Goal: Information Seeking & Learning: Learn about a topic

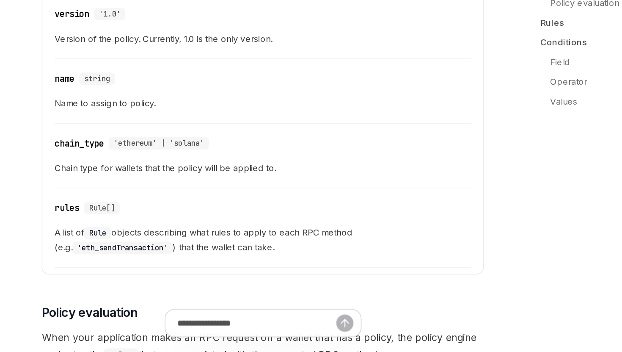
scroll to position [742, 0]
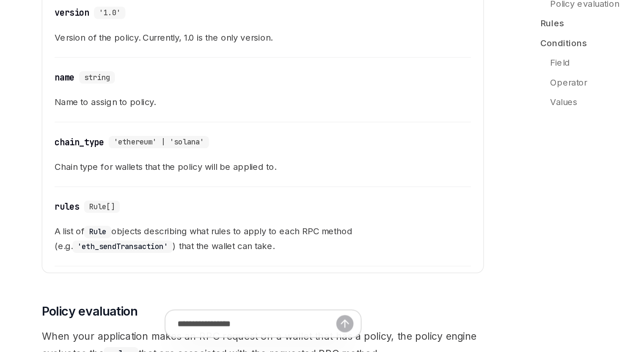
click at [315, 265] on span "A list of Rule objects describing what rules to apply to each RPC method (e.g. …" at bounding box center [306, 273] width 287 height 20
click at [358, 255] on div "​ rules Rule[]" at bounding box center [302, 251] width 278 height 10
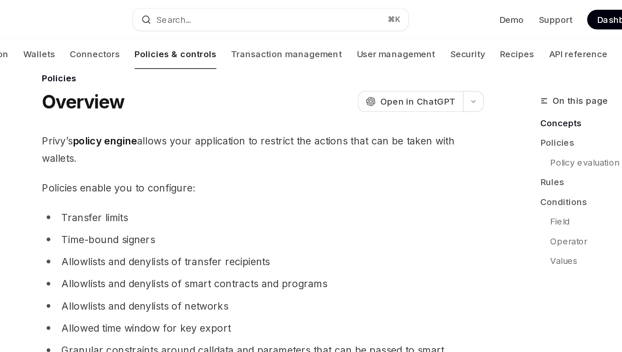
scroll to position [0, 0]
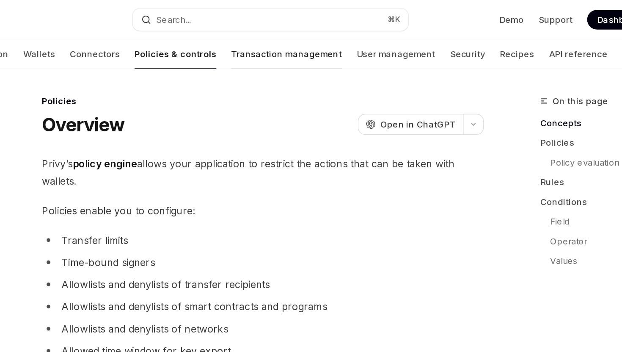
click at [284, 38] on link "Transaction management" at bounding box center [322, 37] width 76 height 20
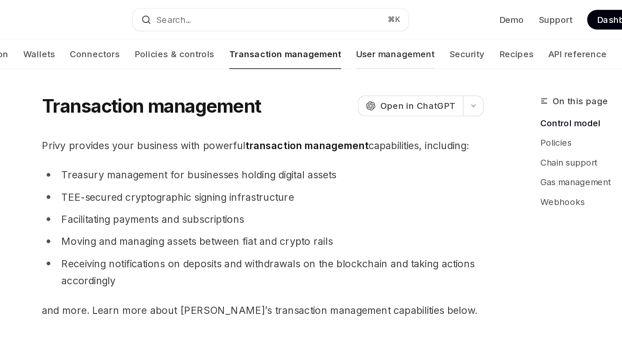
click at [370, 38] on link "User management" at bounding box center [397, 37] width 54 height 20
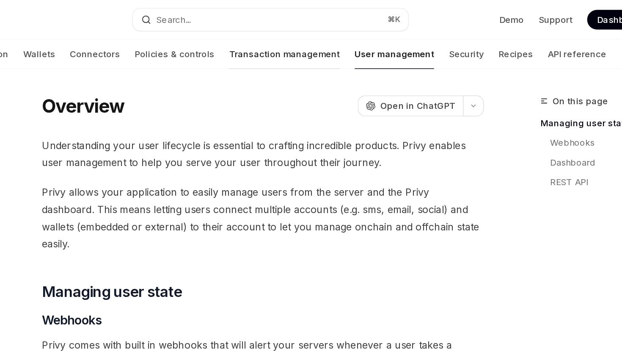
click at [283, 36] on link "Transaction management" at bounding box center [321, 37] width 76 height 20
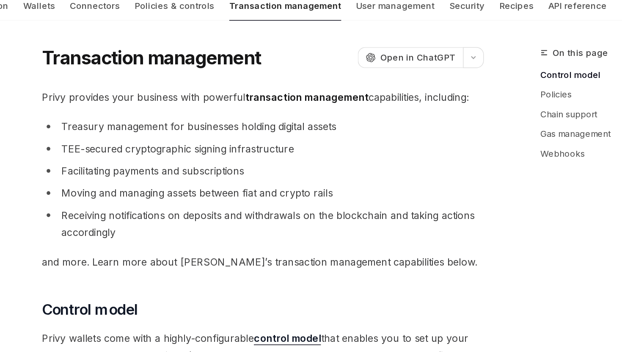
click at [270, 152] on li "Facilitating payments and subscriptions" at bounding box center [306, 151] width 304 height 12
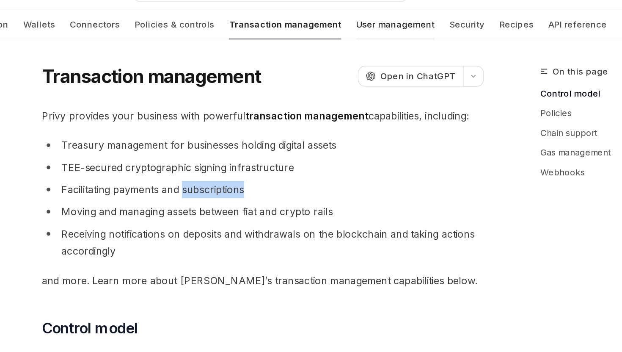
click at [370, 38] on link "User management" at bounding box center [397, 37] width 54 height 20
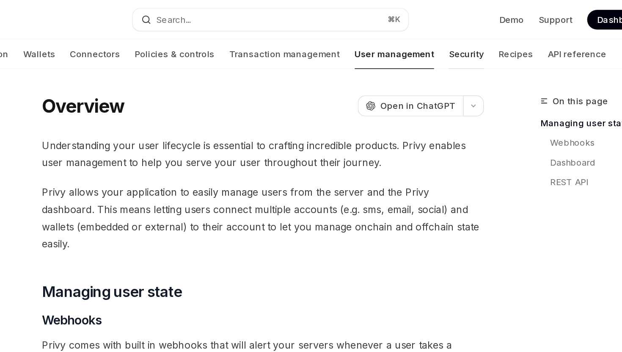
click at [434, 36] on link "Security" at bounding box center [446, 37] width 24 height 20
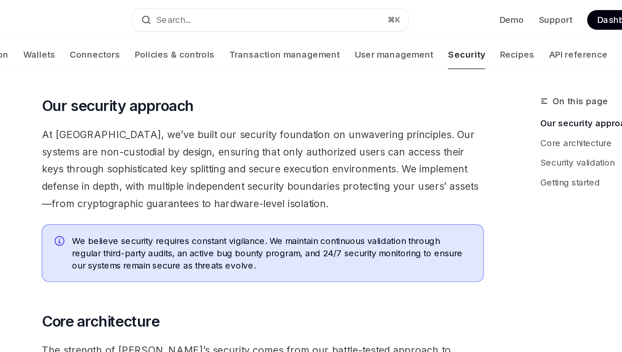
scroll to position [46, 0]
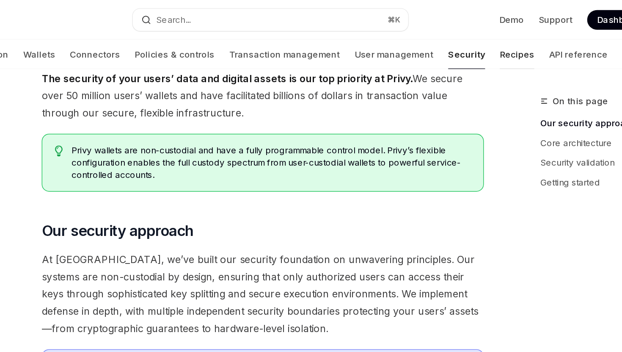
click at [469, 41] on link "Recipes" at bounding box center [481, 37] width 24 height 20
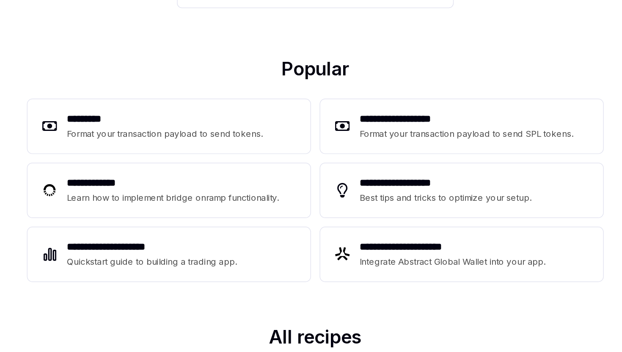
scroll to position [22, 0]
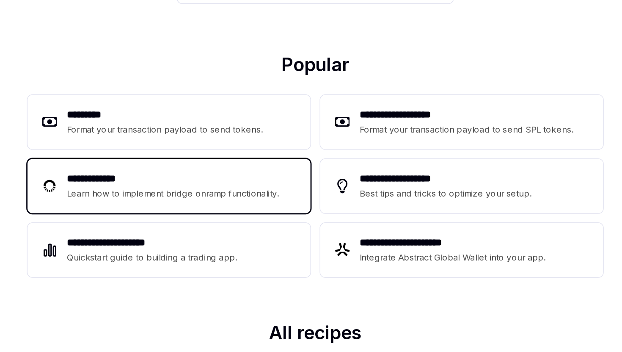
click at [223, 242] on div "Learn how to implement bridge onramp functionality." at bounding box center [214, 243] width 148 height 10
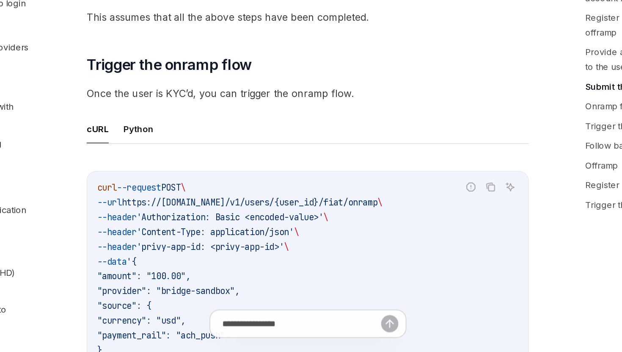
scroll to position [1570, 0]
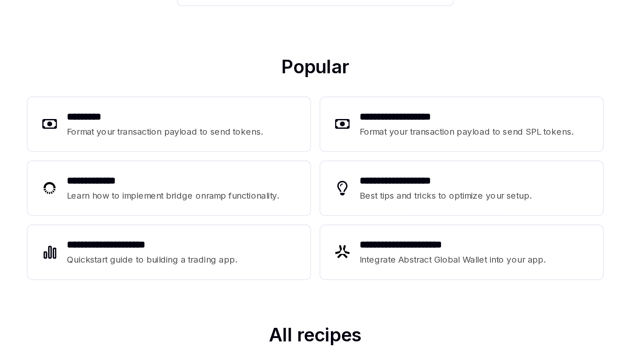
scroll to position [22, 0]
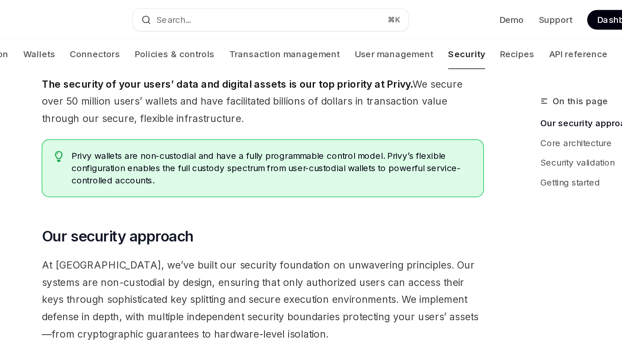
scroll to position [46, 0]
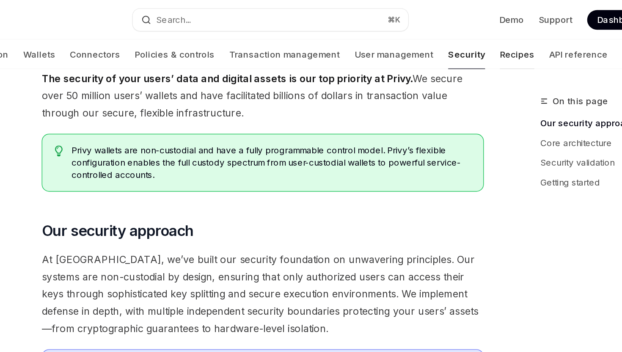
click at [469, 36] on link "Recipes" at bounding box center [481, 37] width 24 height 20
click at [503, 37] on link "API reference" at bounding box center [523, 37] width 40 height 20
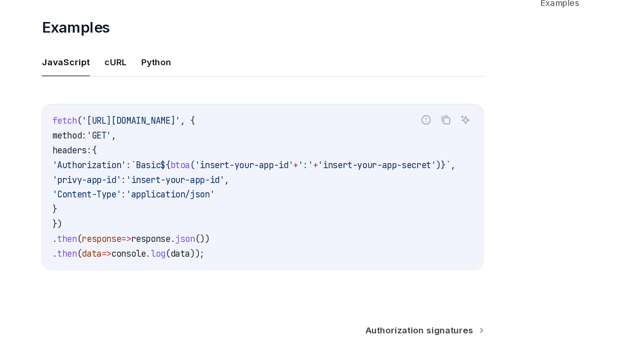
scroll to position [559, 0]
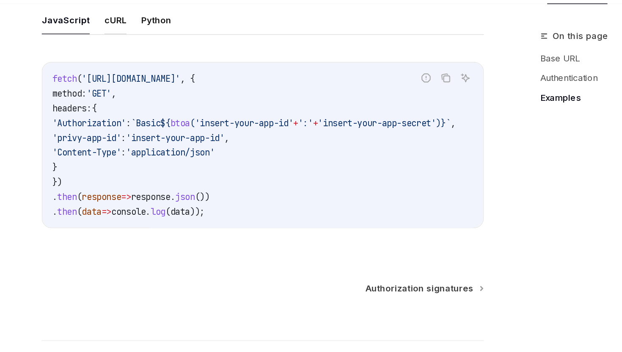
click at [199, 57] on button "cURL" at bounding box center [204, 58] width 15 height 20
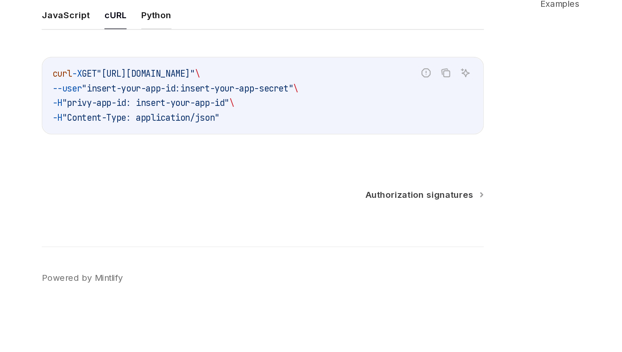
click at [235, 119] on button "Python" at bounding box center [232, 119] width 21 height 20
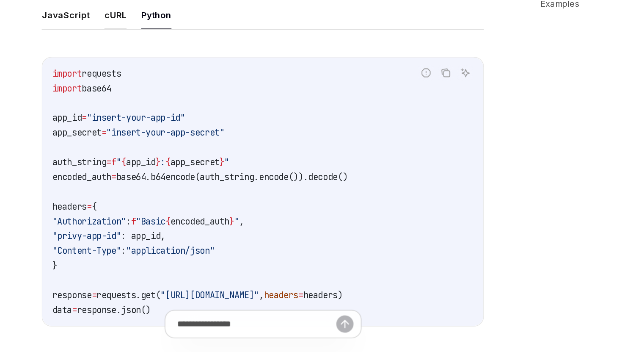
click at [203, 116] on button "cURL" at bounding box center [204, 119] width 15 height 20
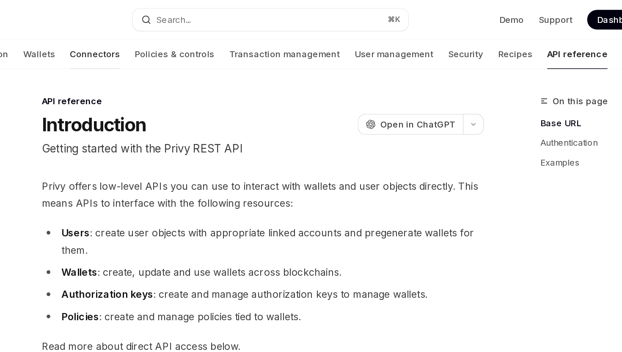
click at [173, 39] on link "Connectors" at bounding box center [190, 37] width 34 height 20
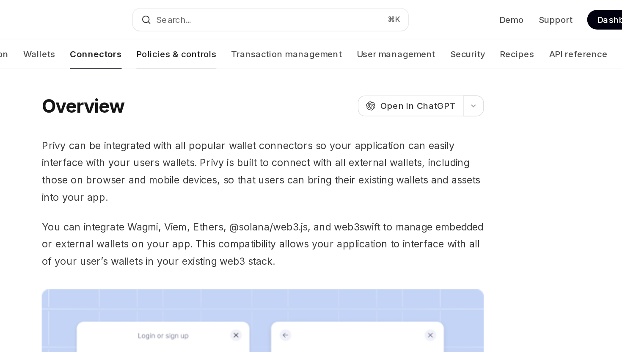
click at [219, 36] on link "Policies & controls" at bounding box center [246, 37] width 55 height 20
type textarea "*"
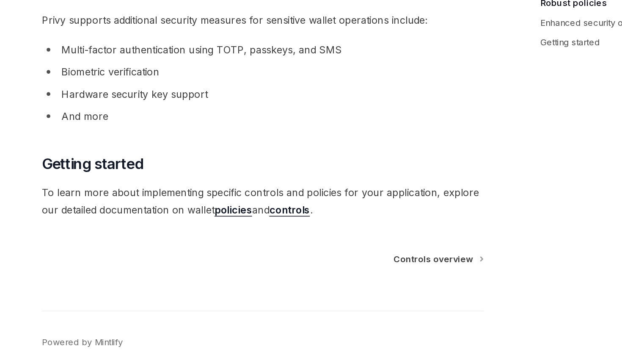
scroll to position [714, 0]
